Goal: Participate in discussion: Engage in conversation with other users on a specific topic

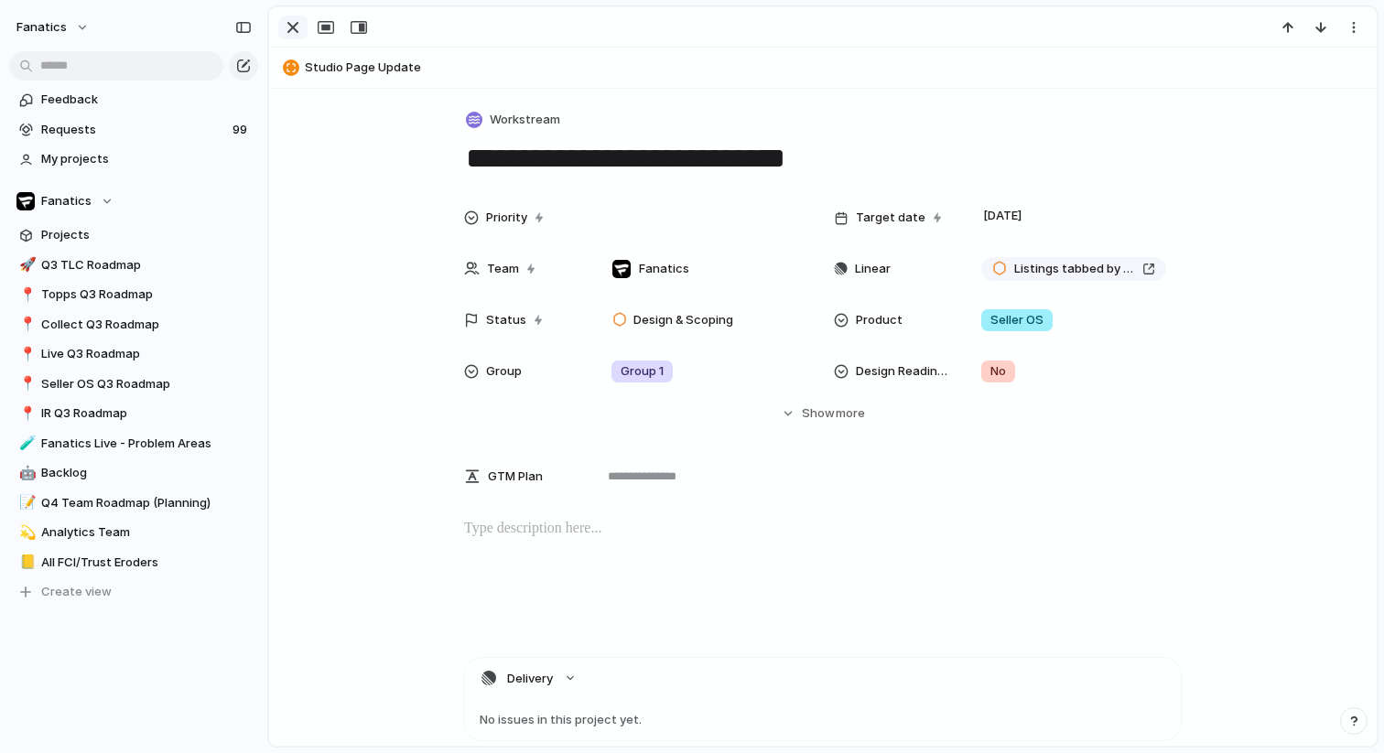
click at [297, 29] on div "button" at bounding box center [293, 27] width 22 height 22
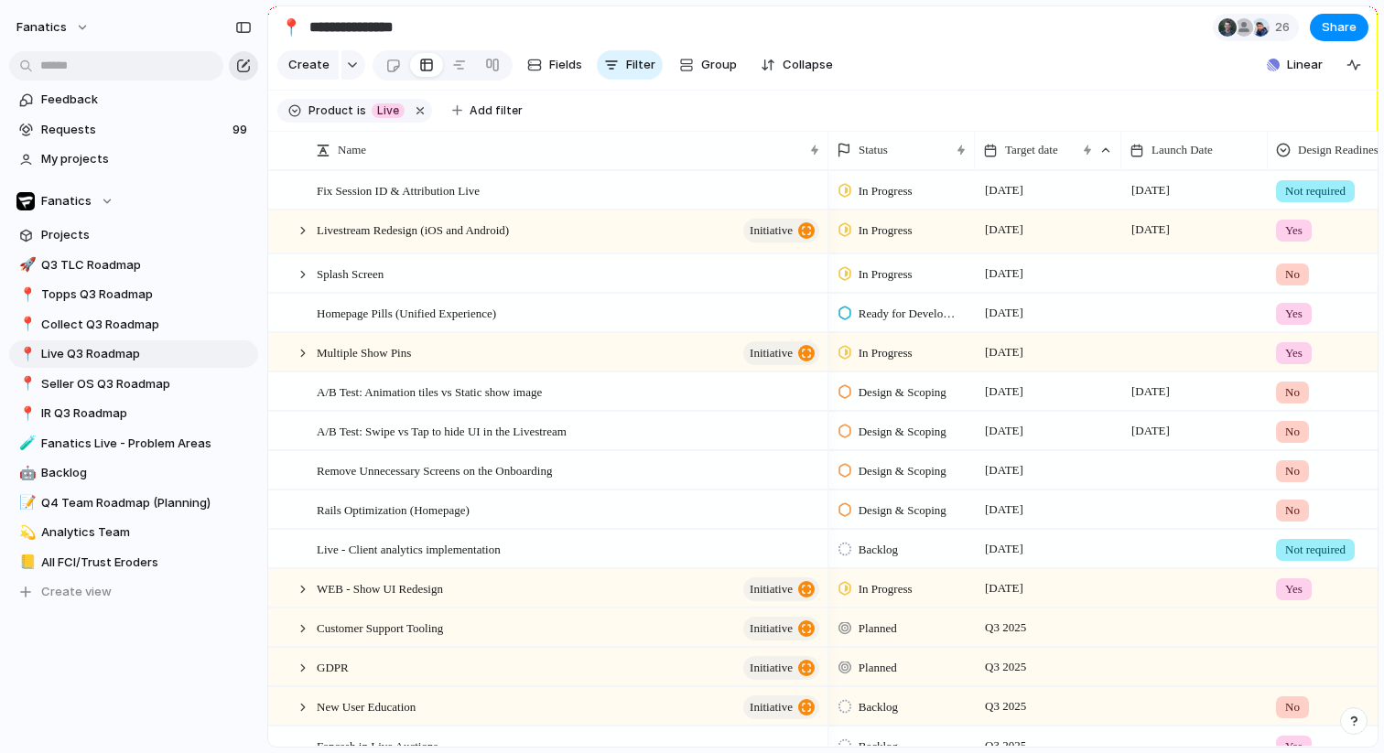
click at [243, 68] on div "button" at bounding box center [243, 66] width 15 height 15
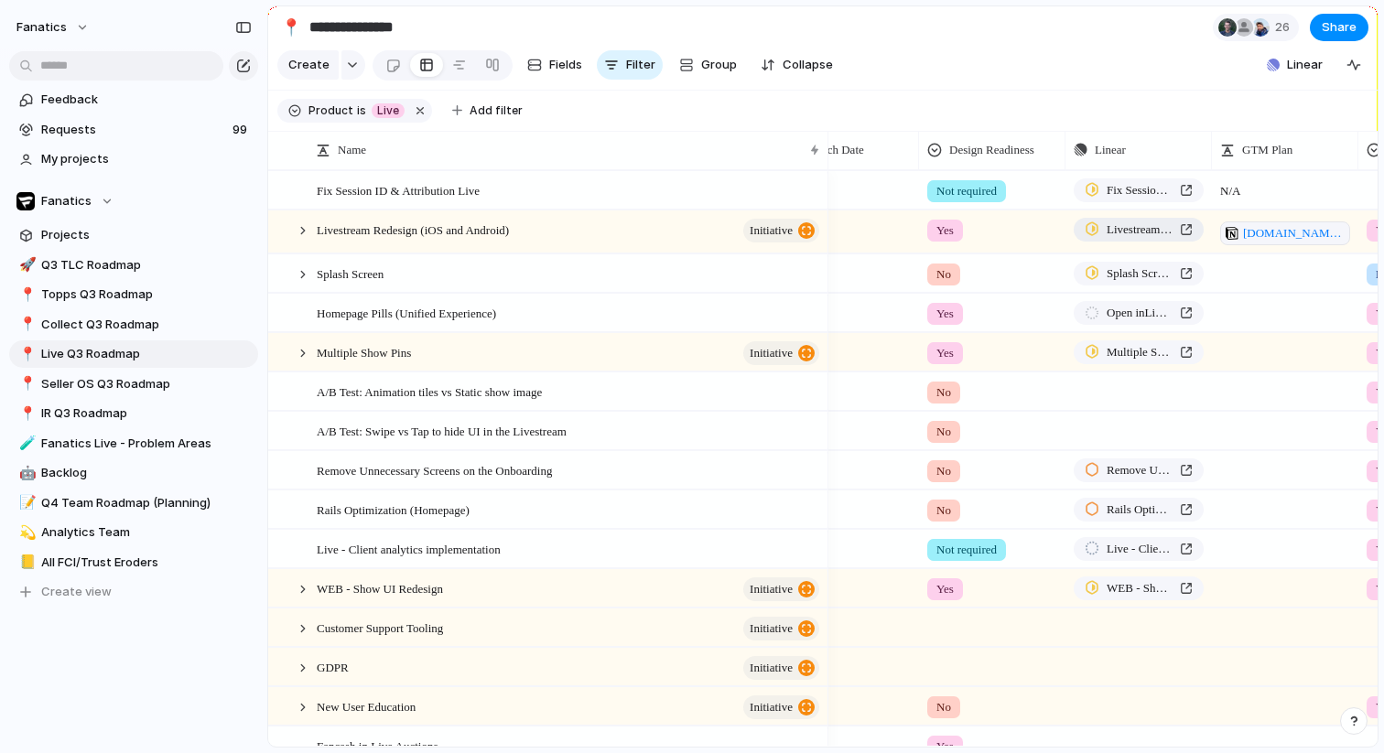
click at [1089, 233] on div at bounding box center [1092, 229] width 15 height 16
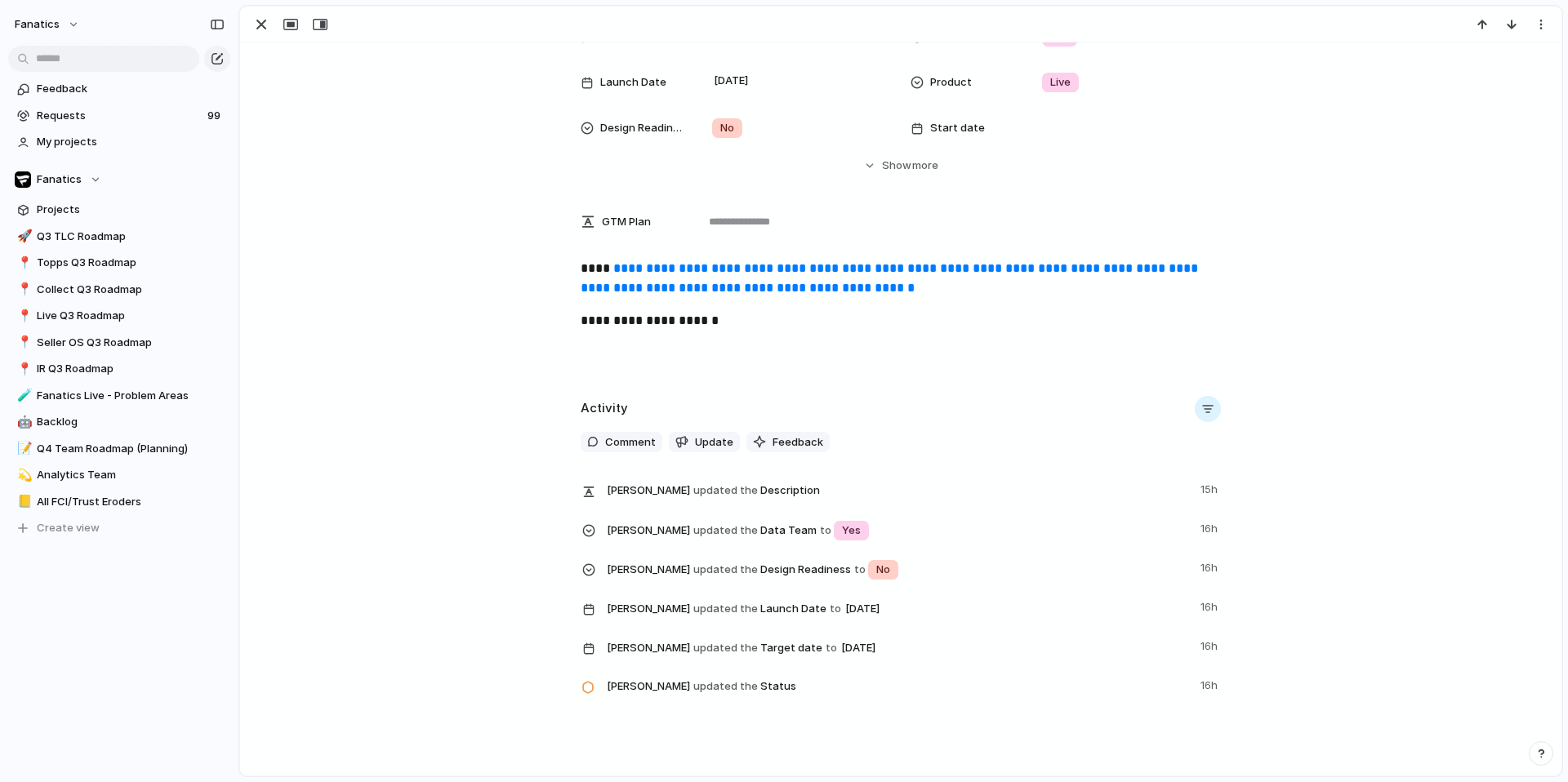
scroll to position [222, 0]
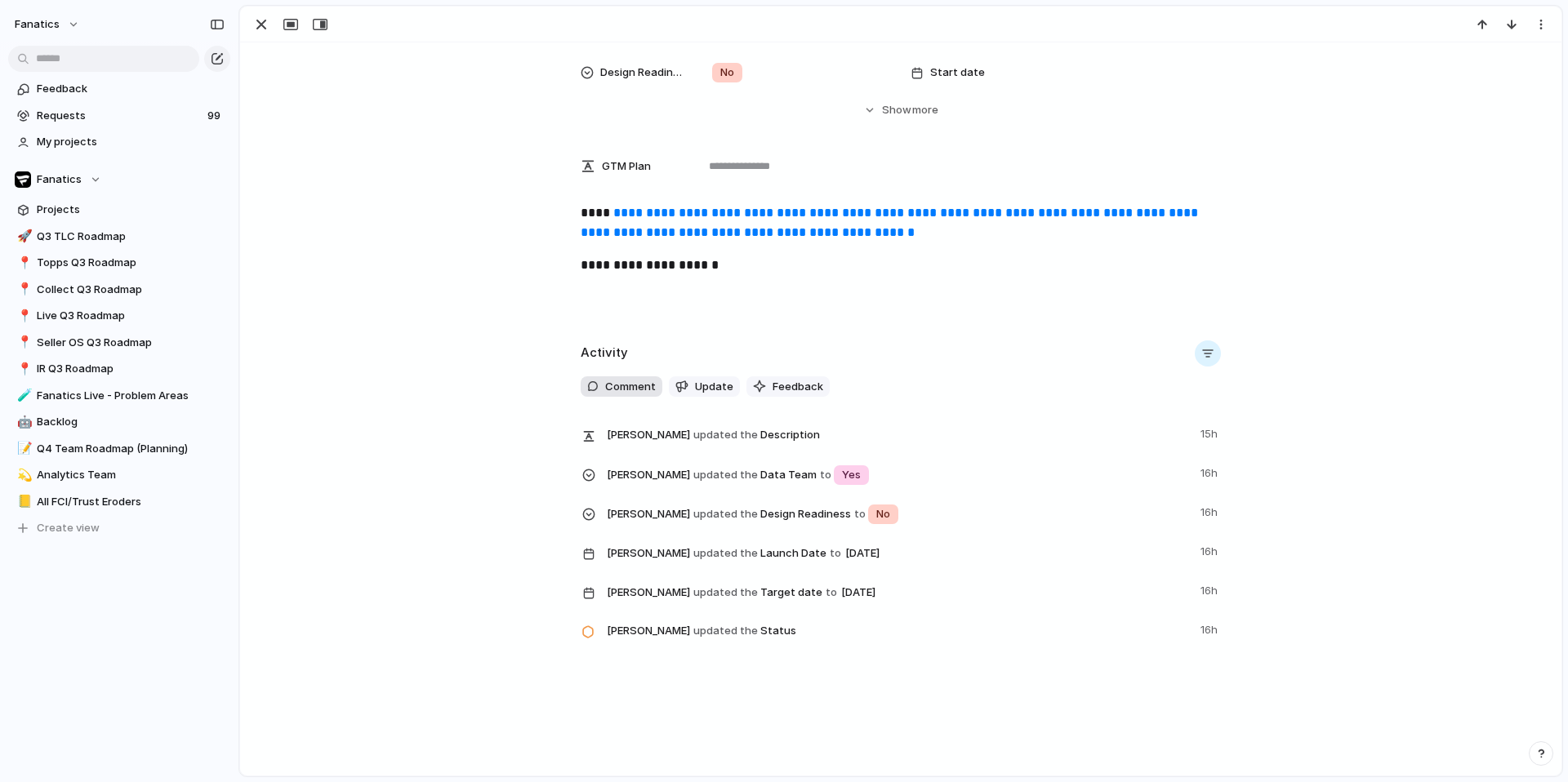
click at [616, 391] on span "Comment" at bounding box center [630, 387] width 51 height 16
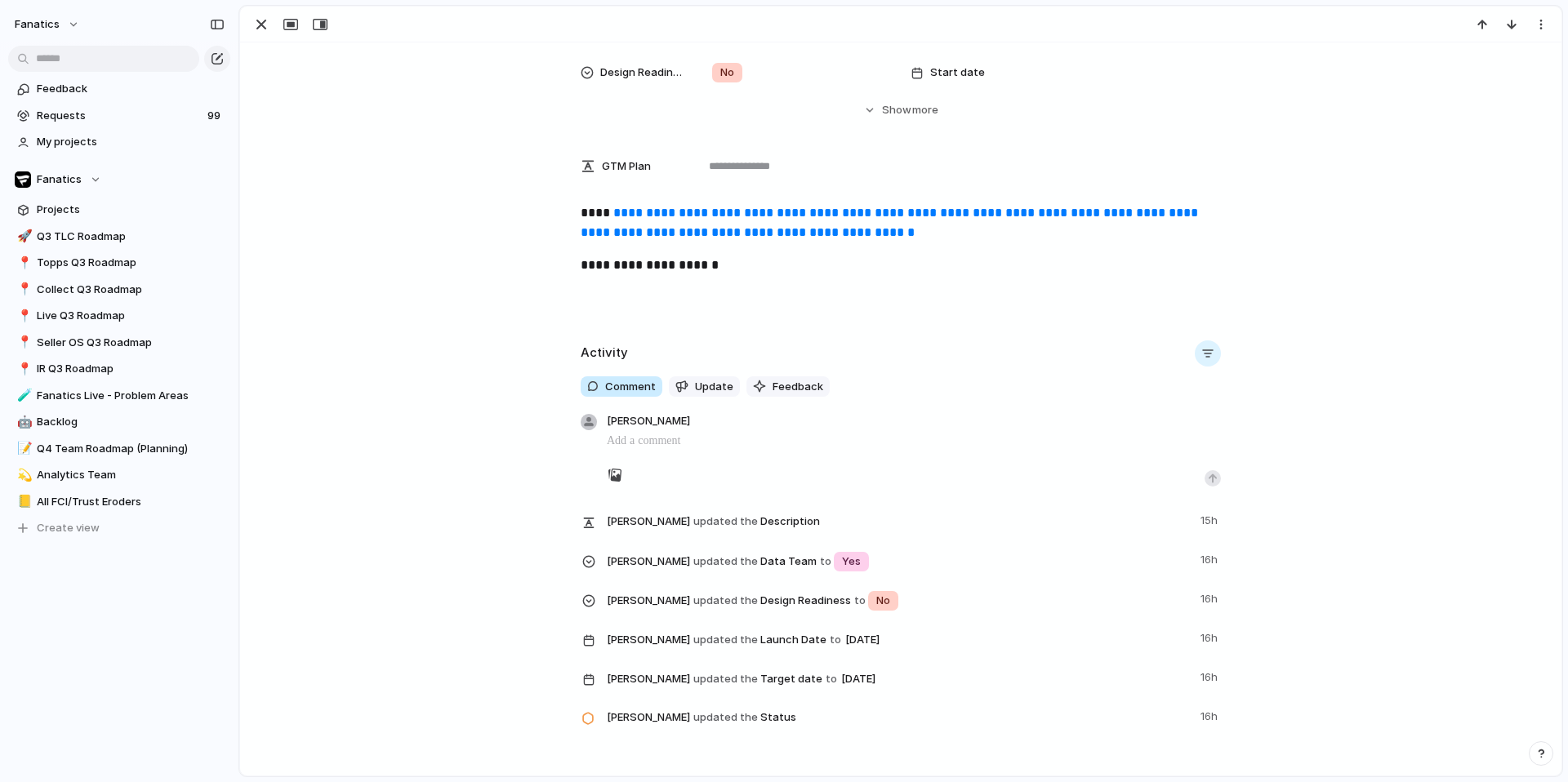
scroll to position [239, 0]
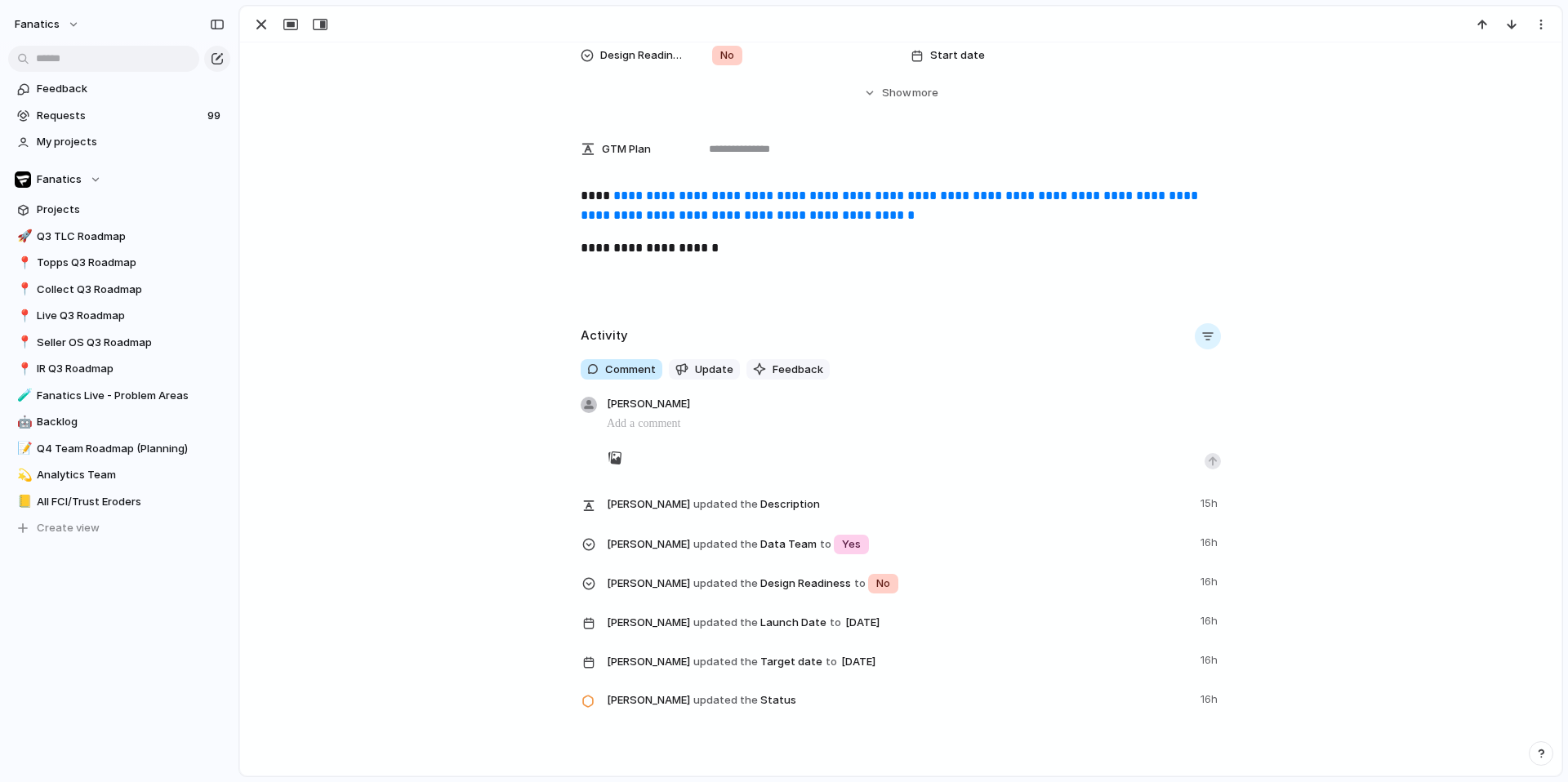
click at [598, 359] on div "Comment Update Feedback" at bounding box center [901, 370] width 640 height 21
click at [1207, 342] on button "button" at bounding box center [1207, 335] width 26 height 26
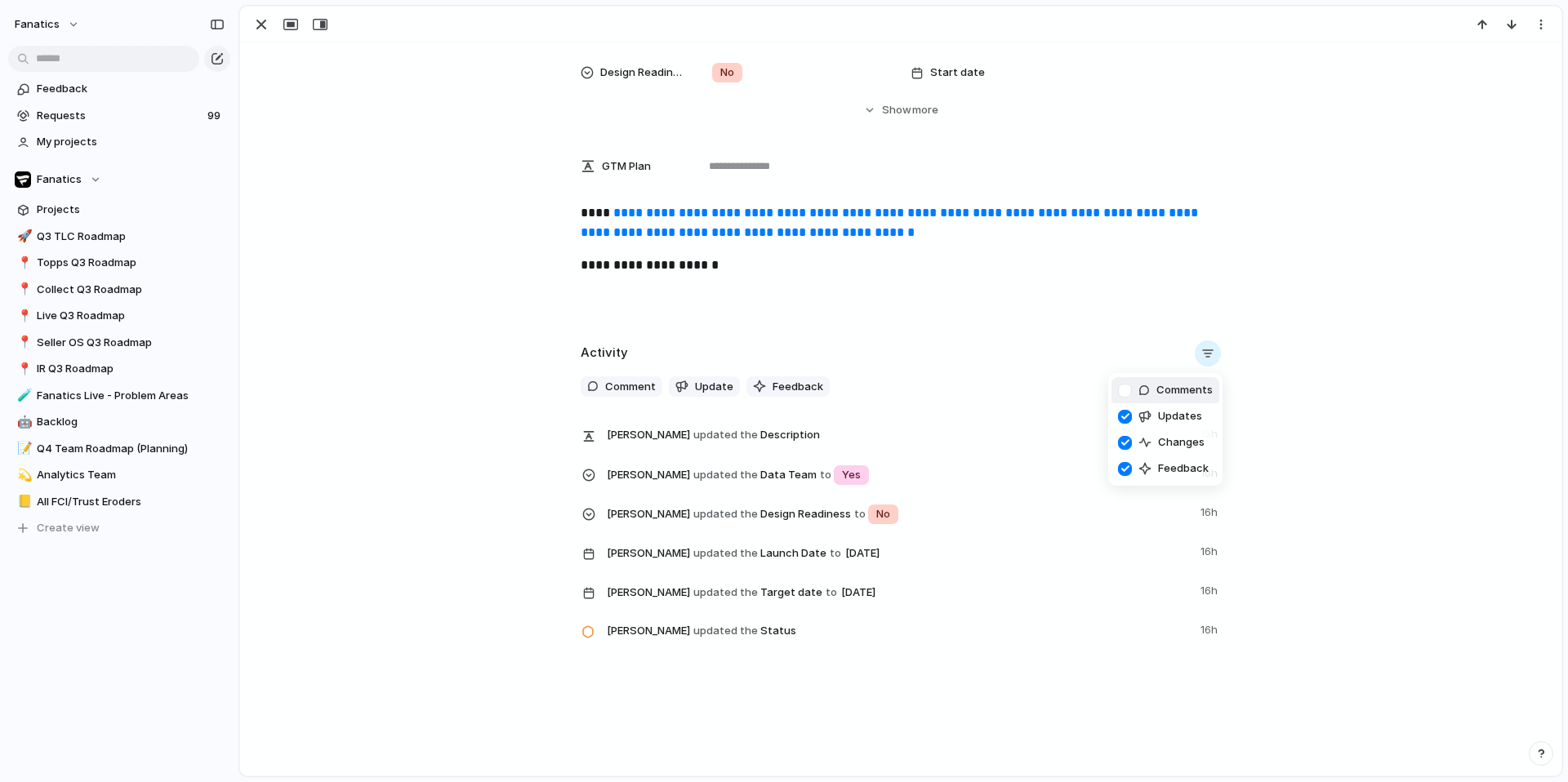
click at [1124, 391] on div at bounding box center [1125, 391] width 29 height 29
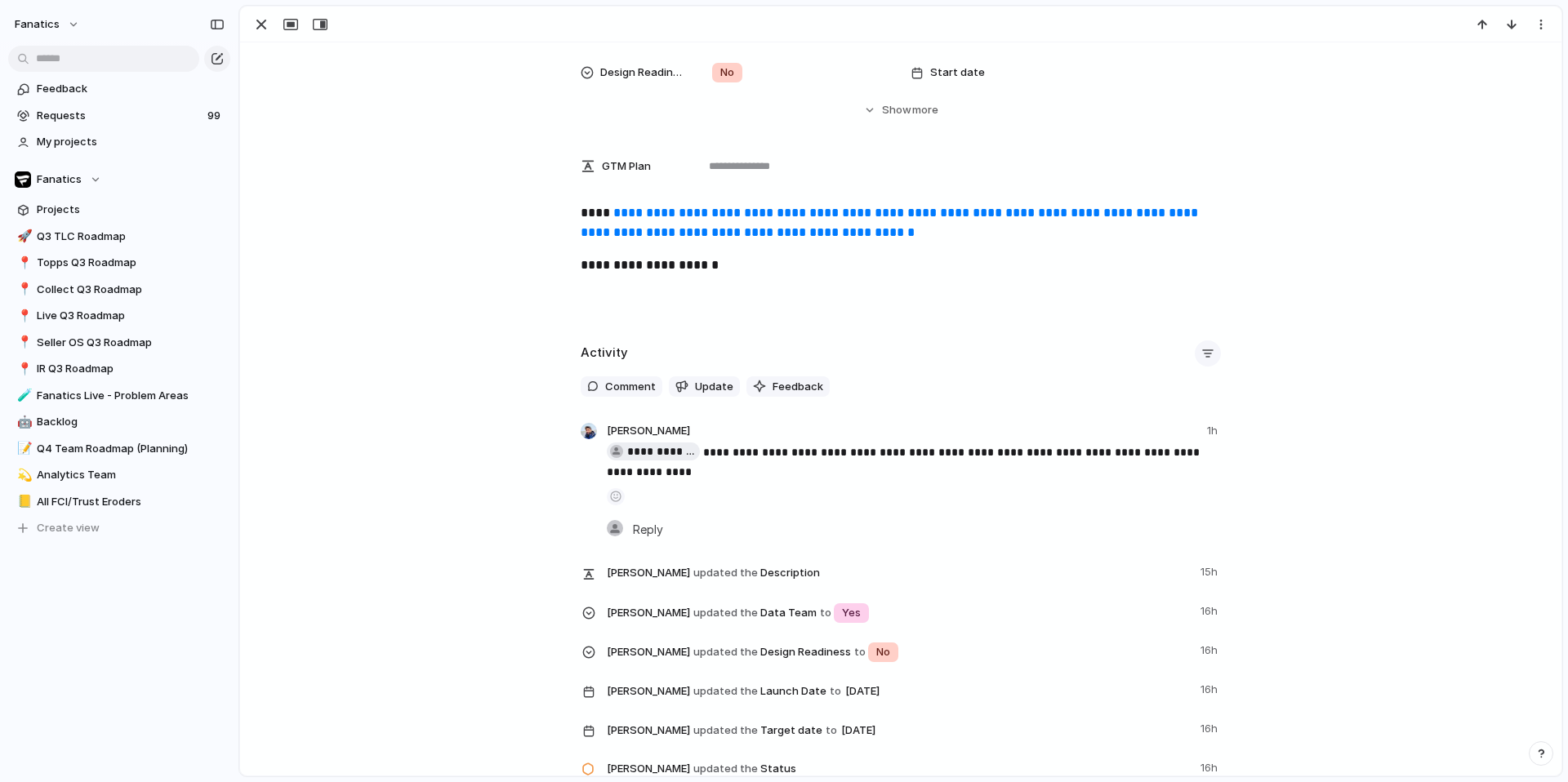
click at [1118, 334] on div "Comments Updates Changes Feedback" at bounding box center [784, 391] width 1568 height 782
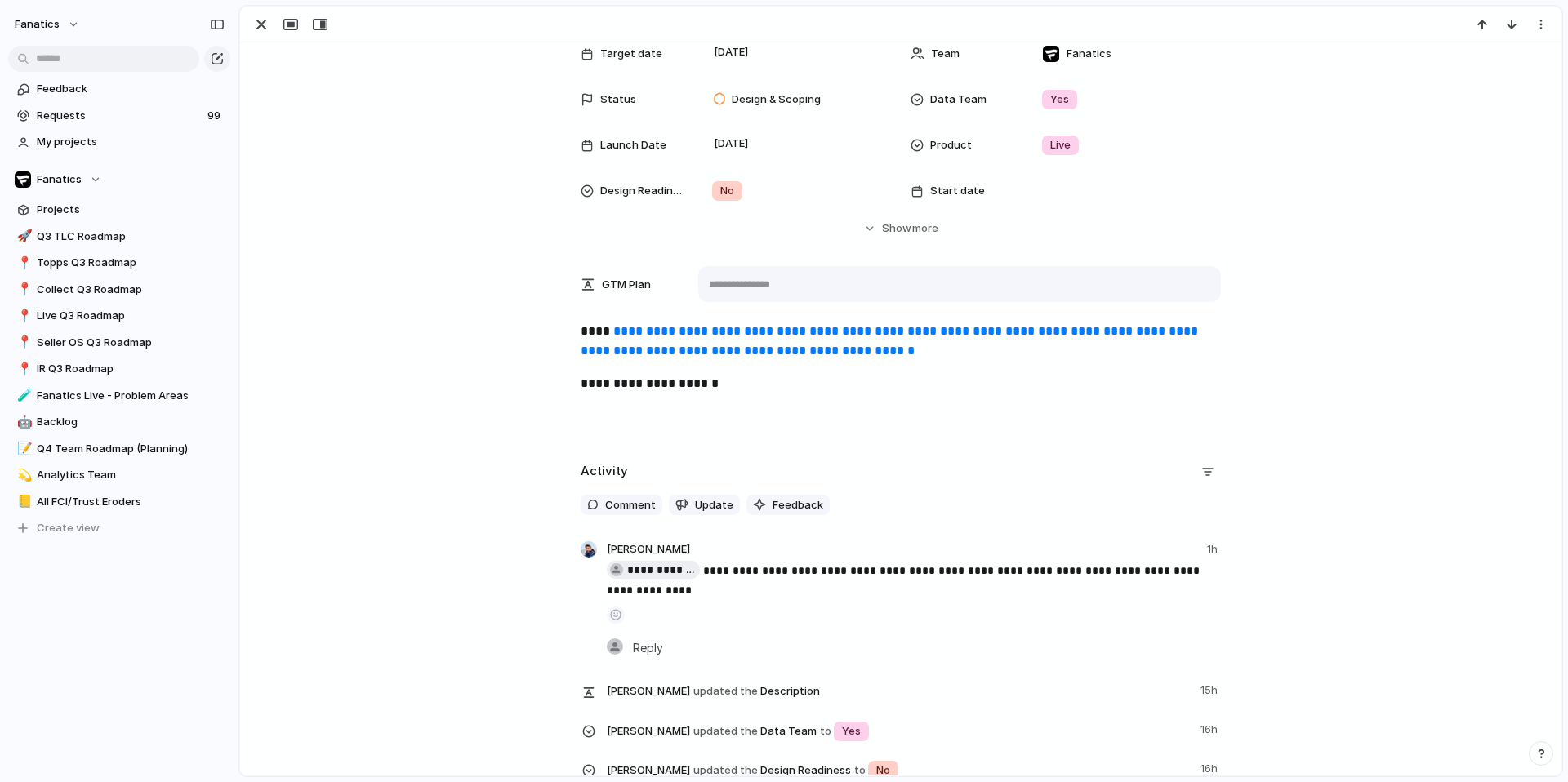
scroll to position [0, 0]
